Goal: Answer question/provide support: Share knowledge or assist other users

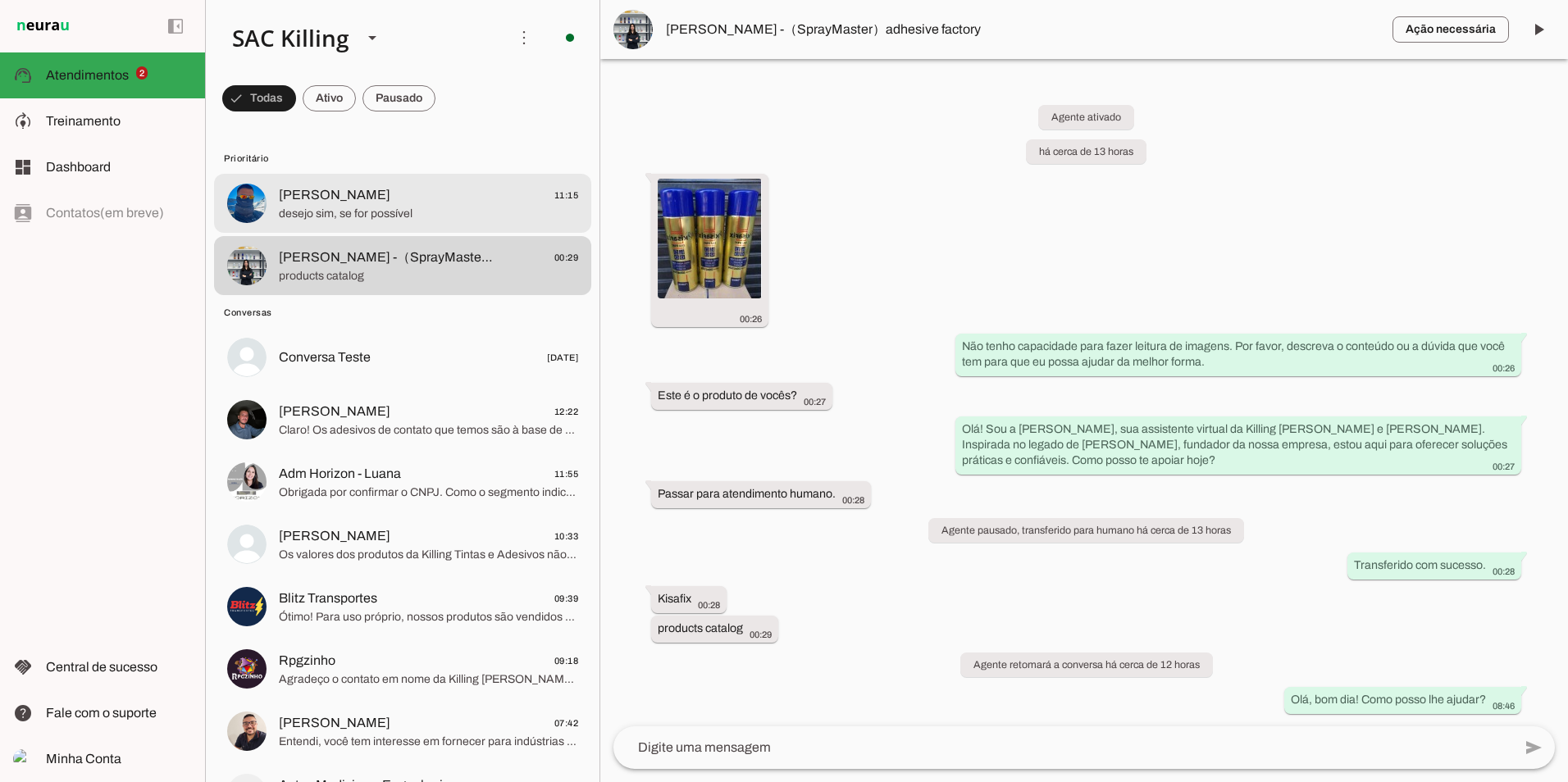
click at [313, 206] on span "desejo sim, se for possível" at bounding box center [429, 214] width 299 height 16
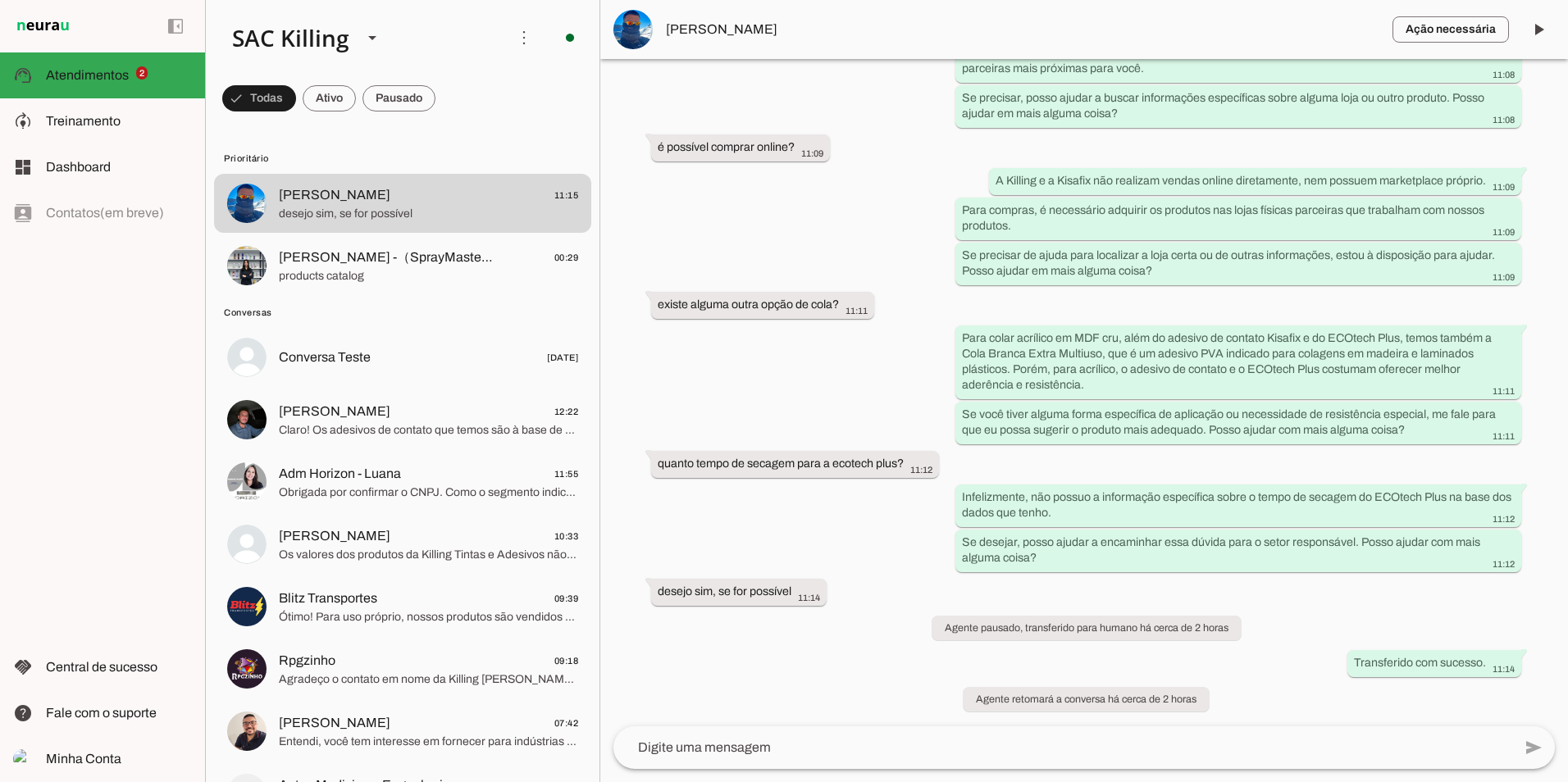
scroll to position [966, 0]
click at [899, 739] on textarea at bounding box center [1063, 747] width 898 height 20
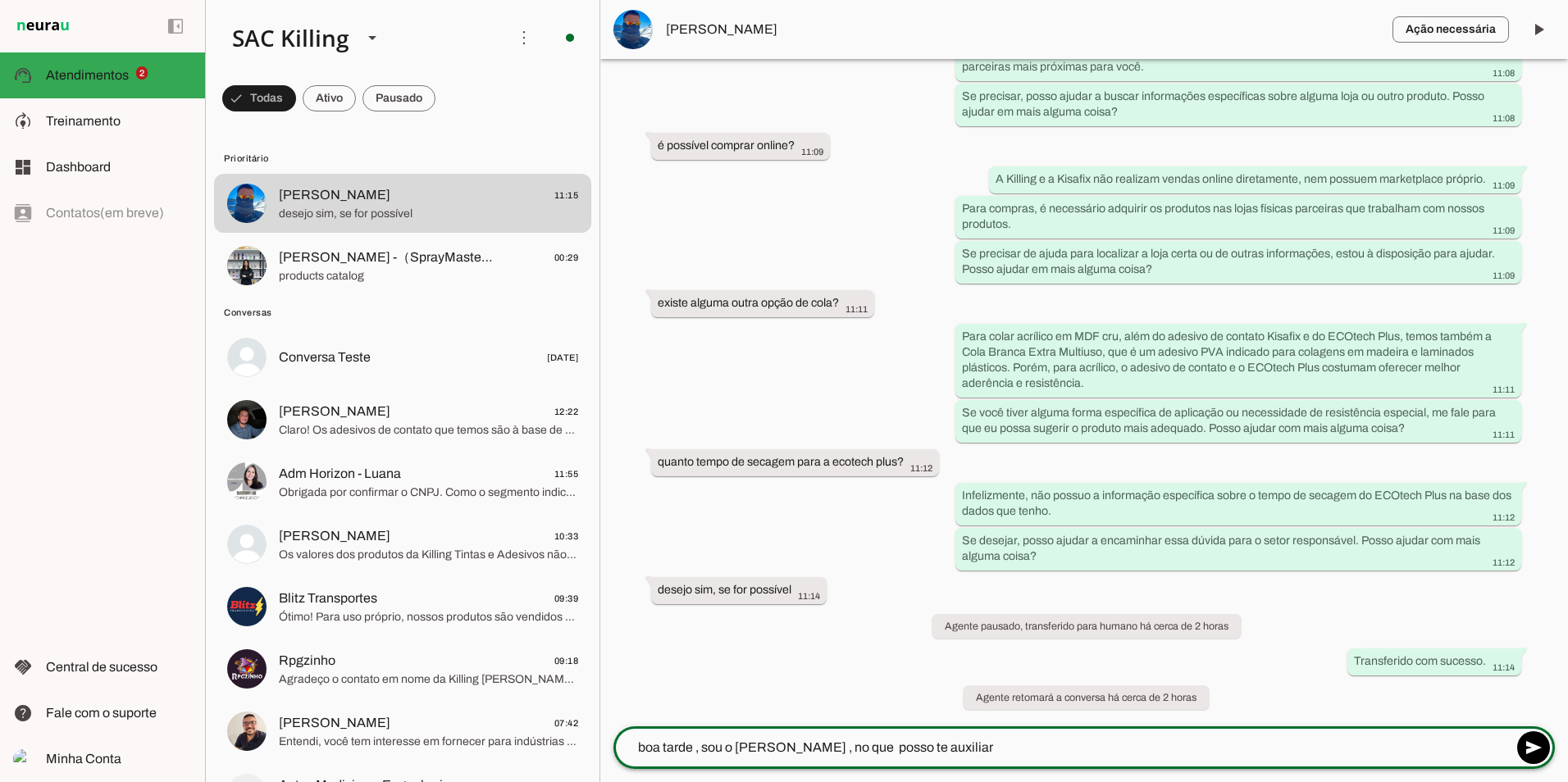
type textarea "boa tarde , sou o [PERSON_NAME] , no que posso te auxiliar ?"
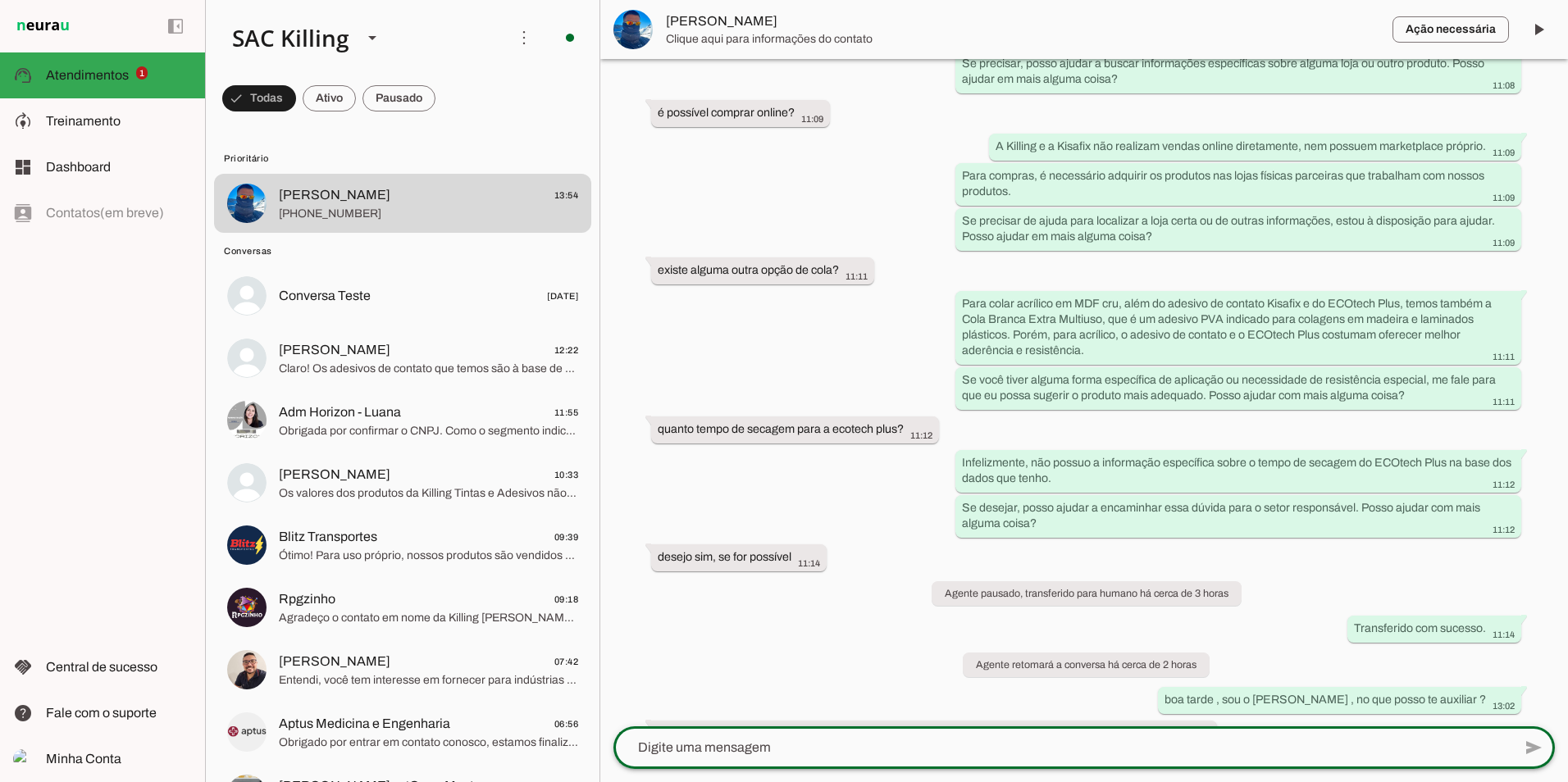
scroll to position [1148, 0]
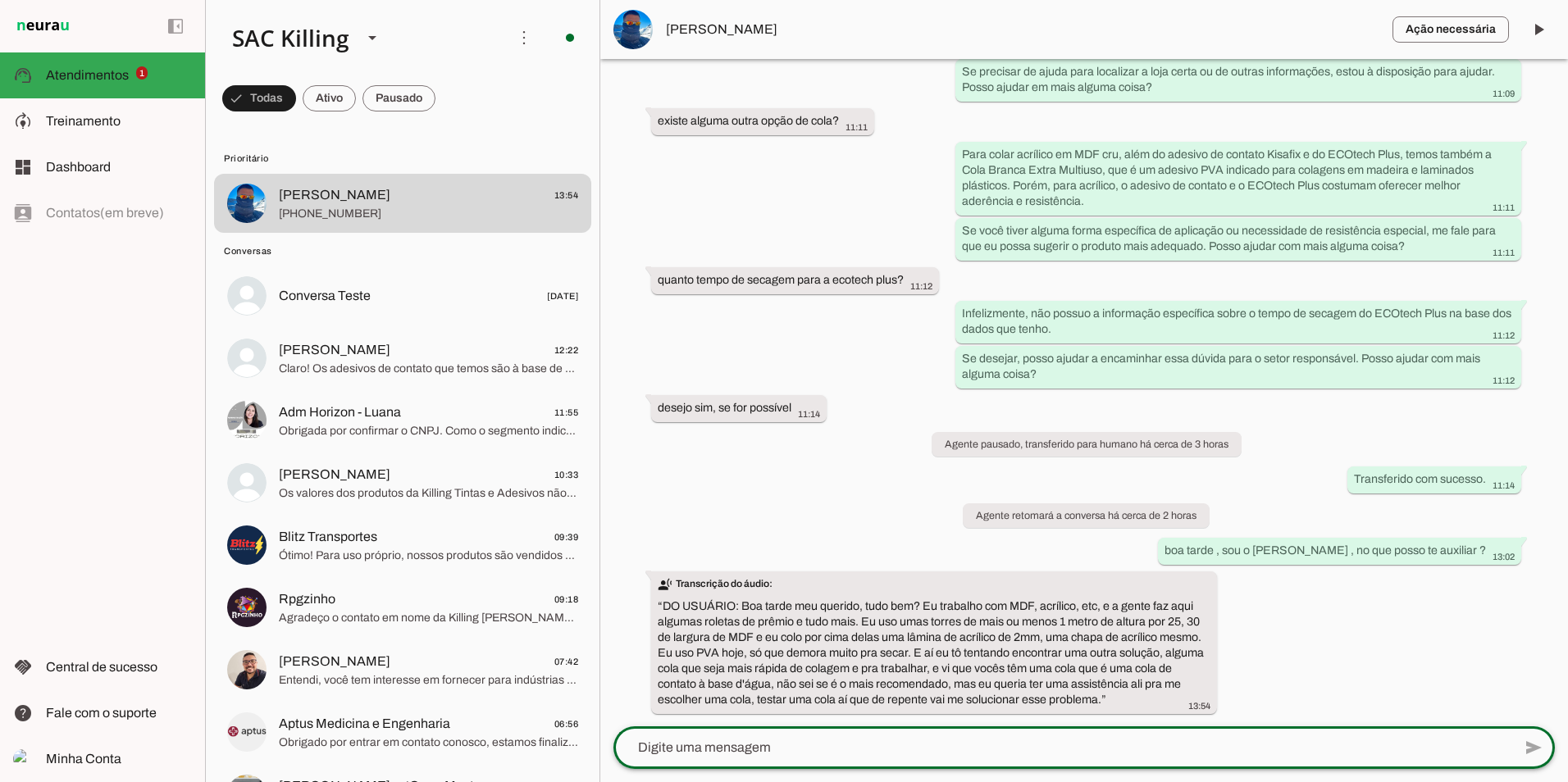
click at [929, 755] on textarea at bounding box center [1063, 747] width 898 height 20
click at [933, 756] on textarea at bounding box center [1063, 747] width 898 height 20
click at [938, 756] on textarea at bounding box center [1063, 747] width 898 height 20
click at [820, 748] on textarea at bounding box center [1063, 747] width 898 height 20
click at [771, 495] on div "Agente ativado há cerca de 3 horas Bom dia 11:03 Olá! Sou a [PERSON_NAME], sua …" at bounding box center [1083, 392] width 967 height 667
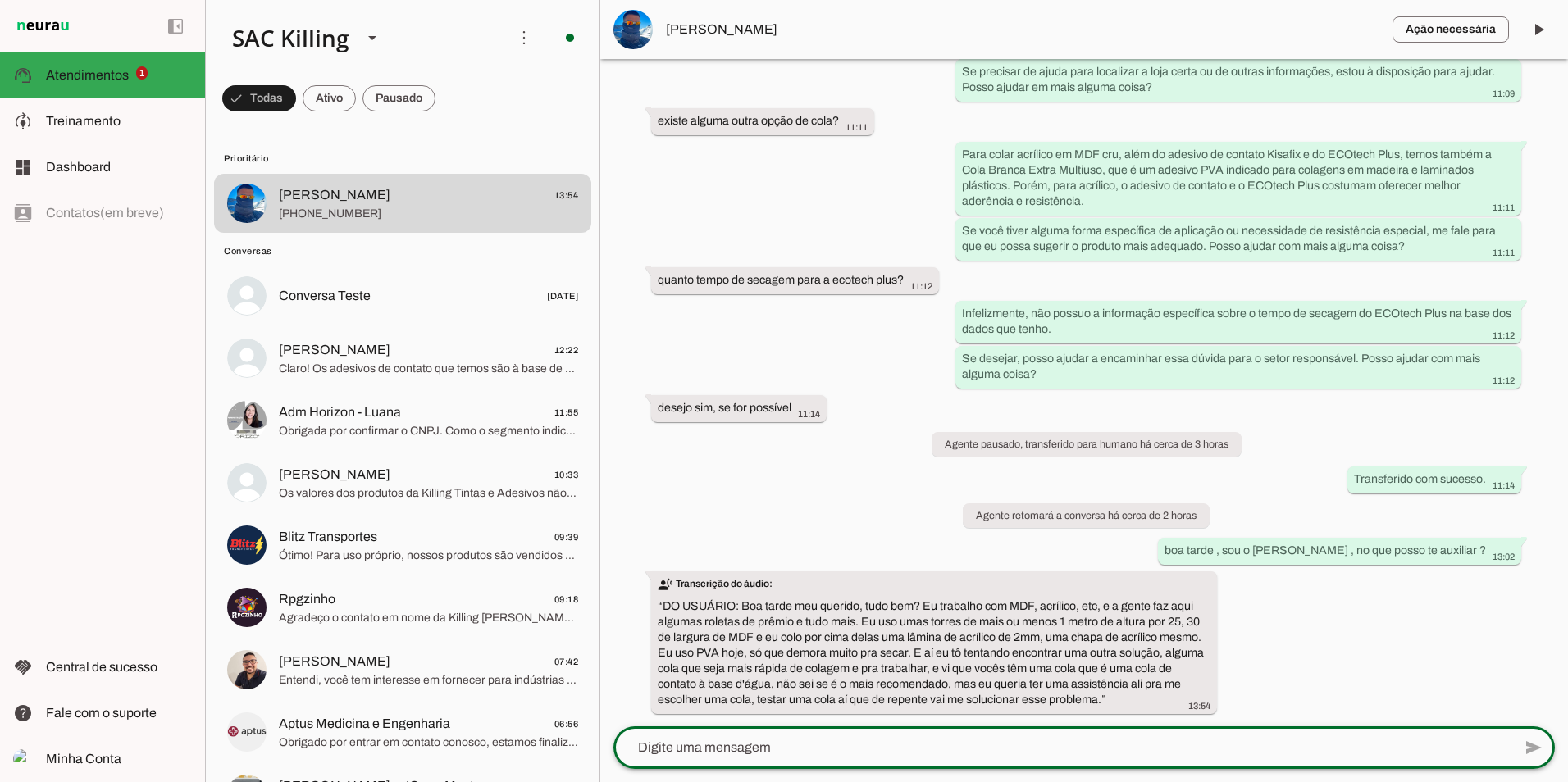
click at [775, 748] on textarea at bounding box center [1063, 747] width 898 height 20
type textarea "certo , entendi , eu vou buscar essa informação em nosso boletim técnico"
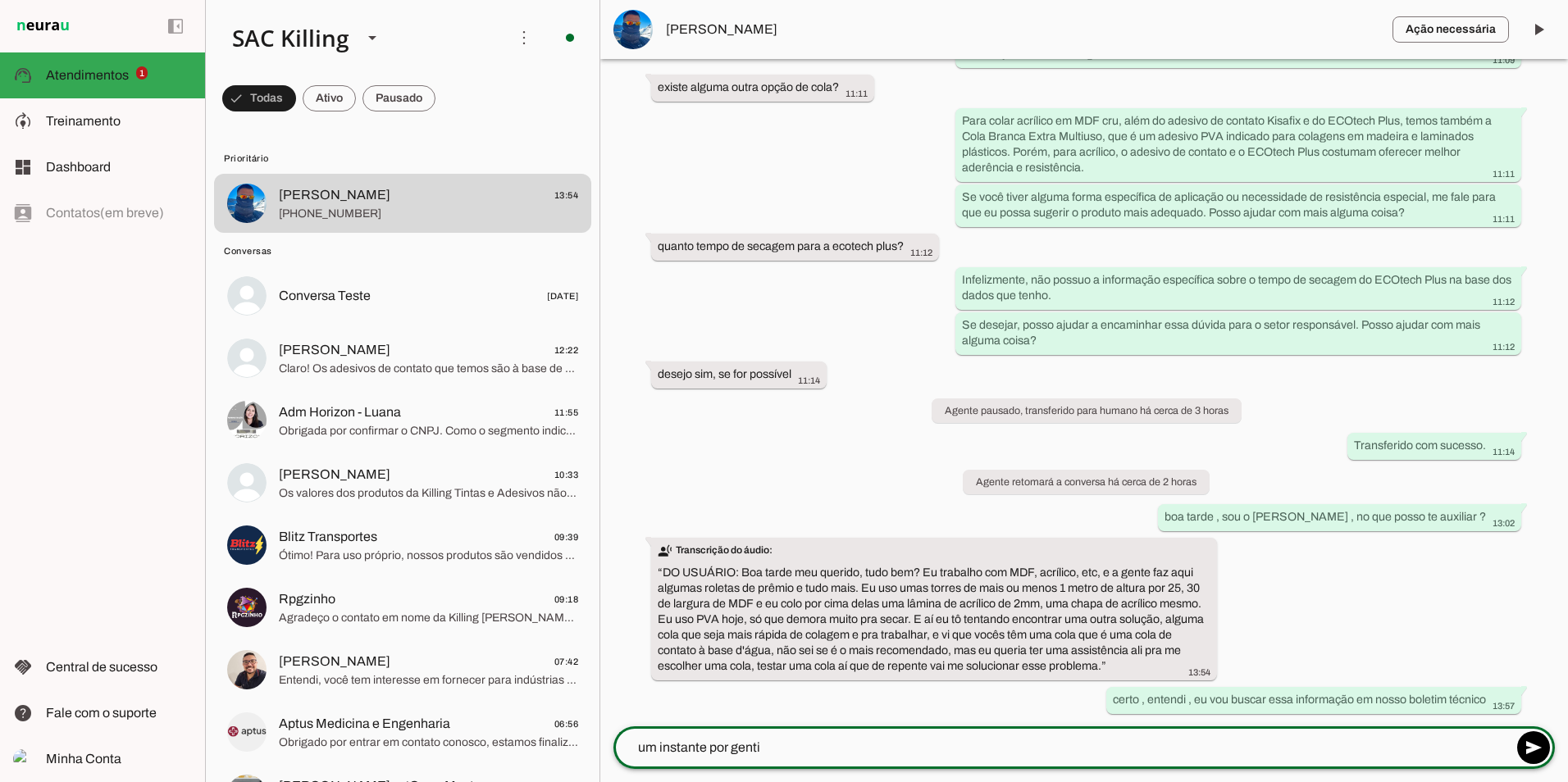
scroll to position [1182, 0]
type textarea "um instante por [PERSON_NAME]"
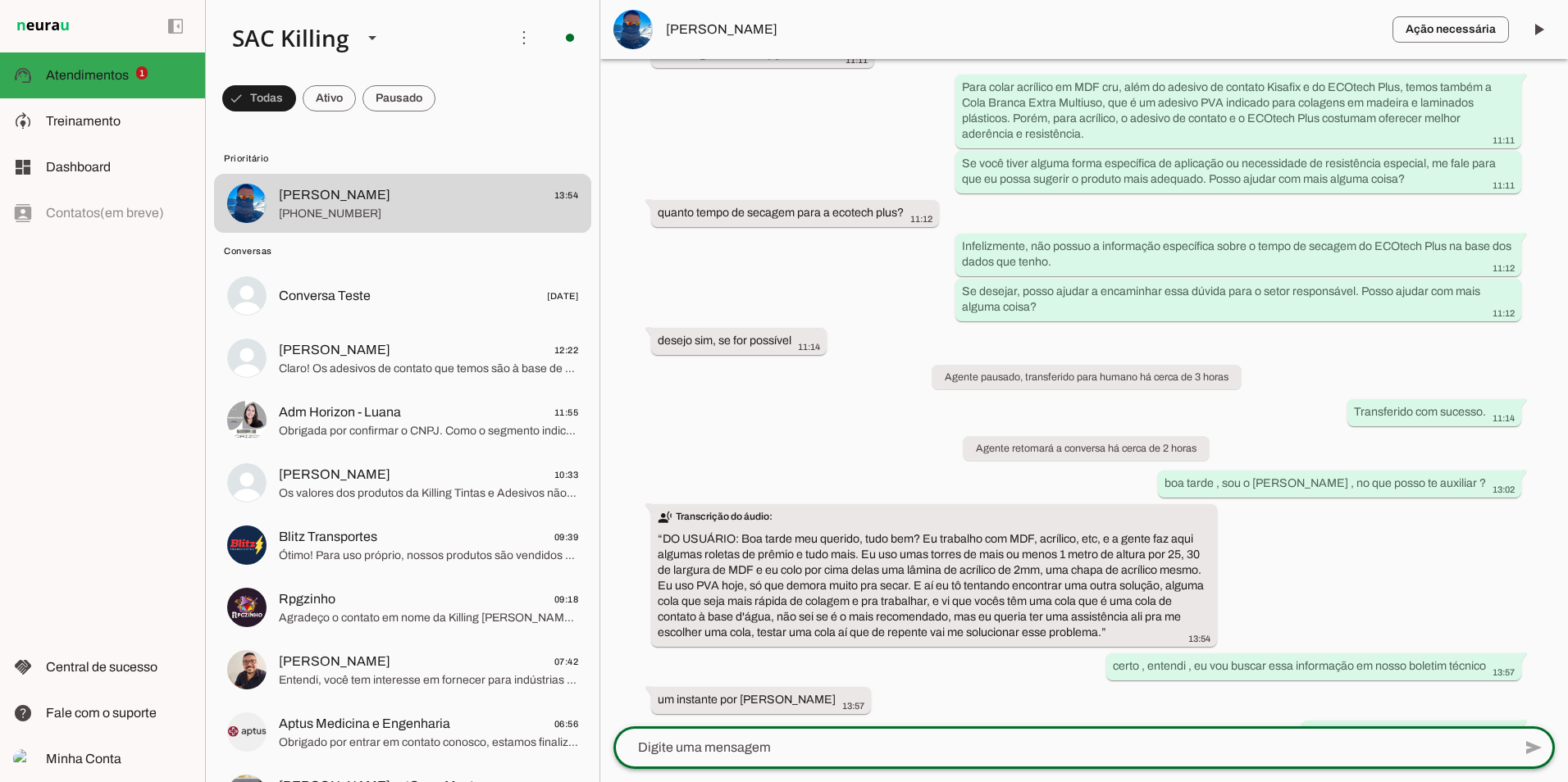
scroll to position [1211, 0]
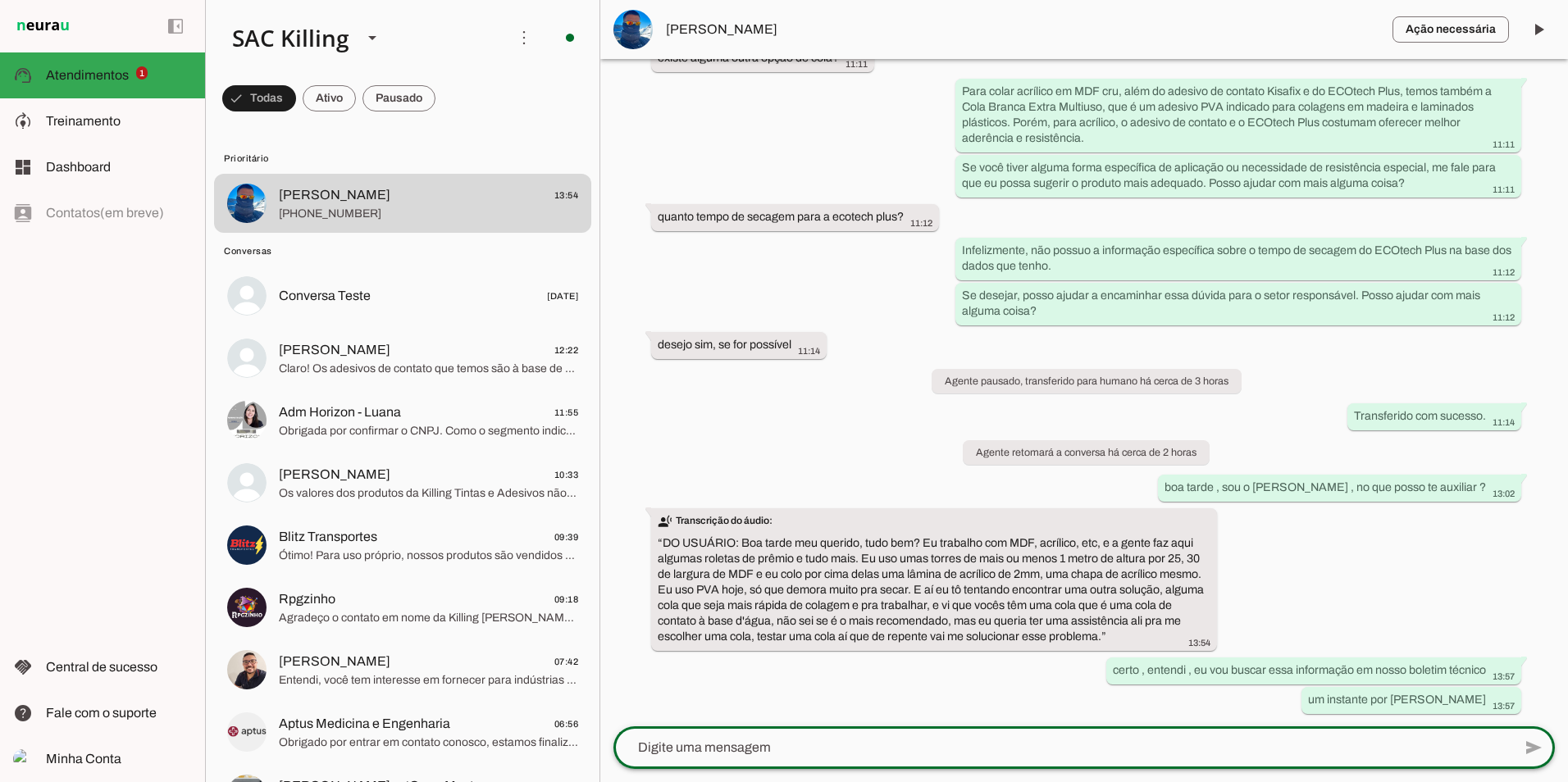
click at [749, 401] on div "Agente ativado há cerca de 3 horas Bom dia 11:03 Olá! Sou a [PERSON_NAME], sua …" at bounding box center [1083, 392] width 967 height 667
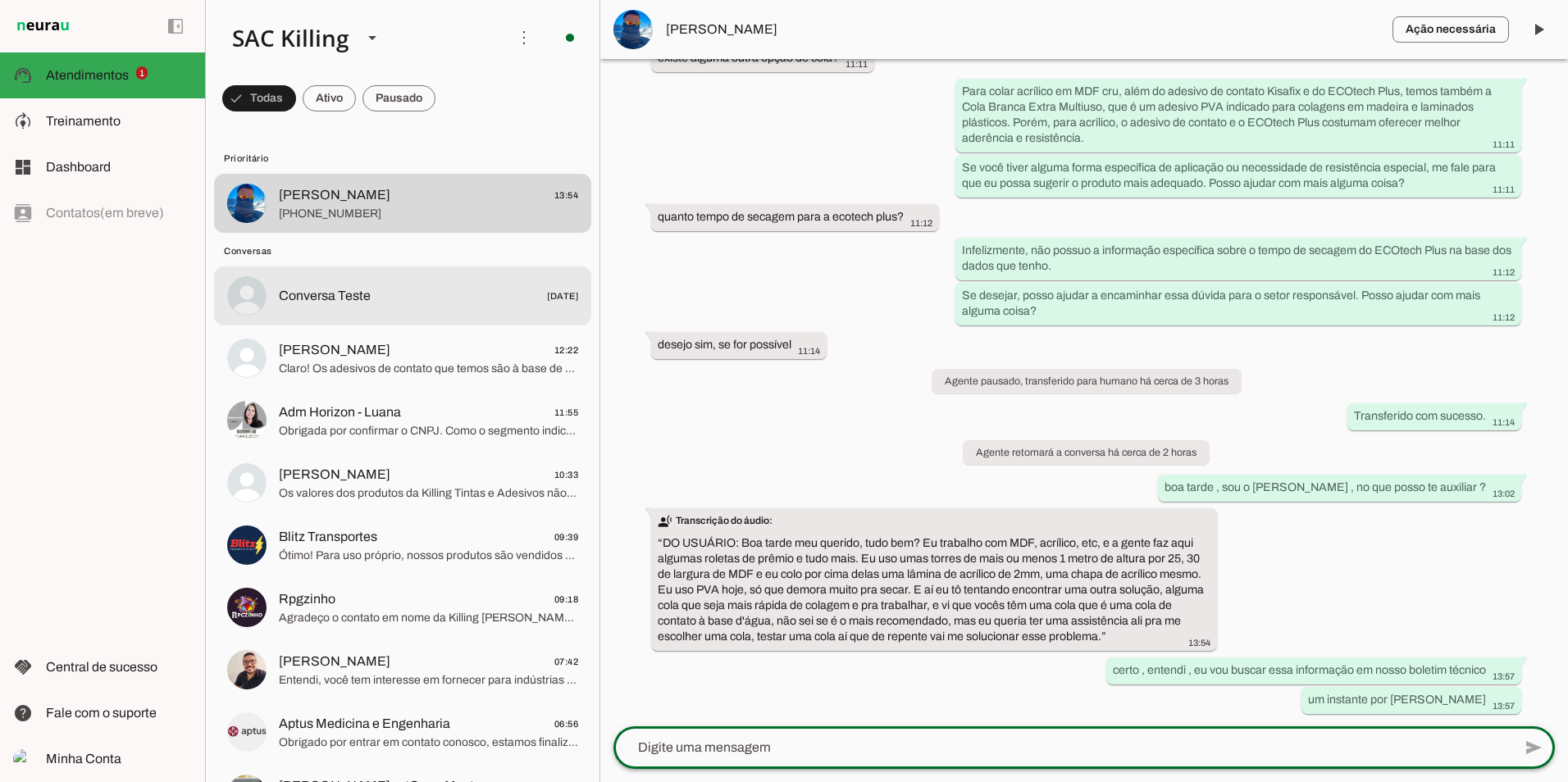
click at [410, 284] on div at bounding box center [429, 296] width 299 height 24
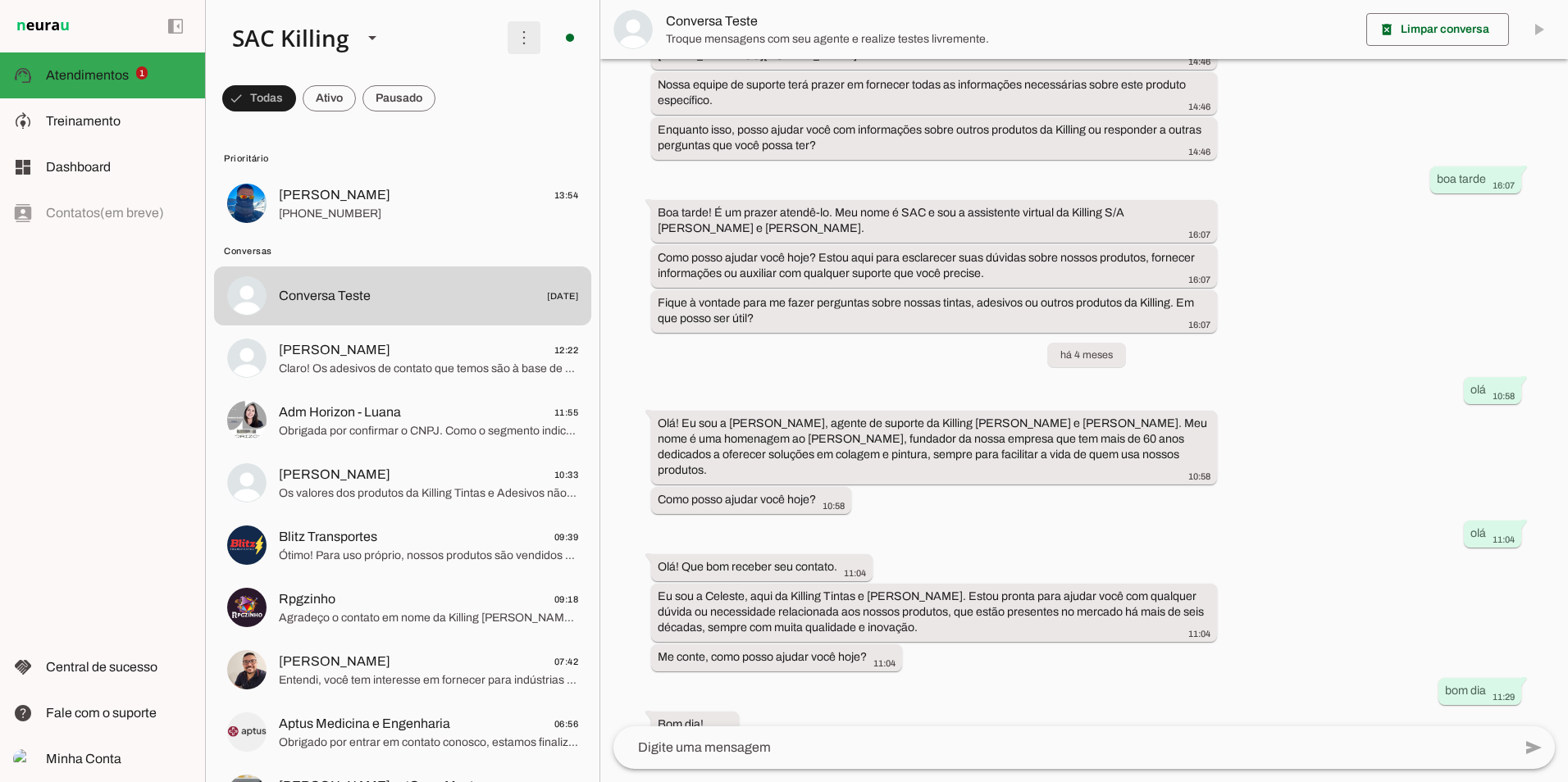
scroll to position [15055, 0]
